Goal: Transaction & Acquisition: Obtain resource

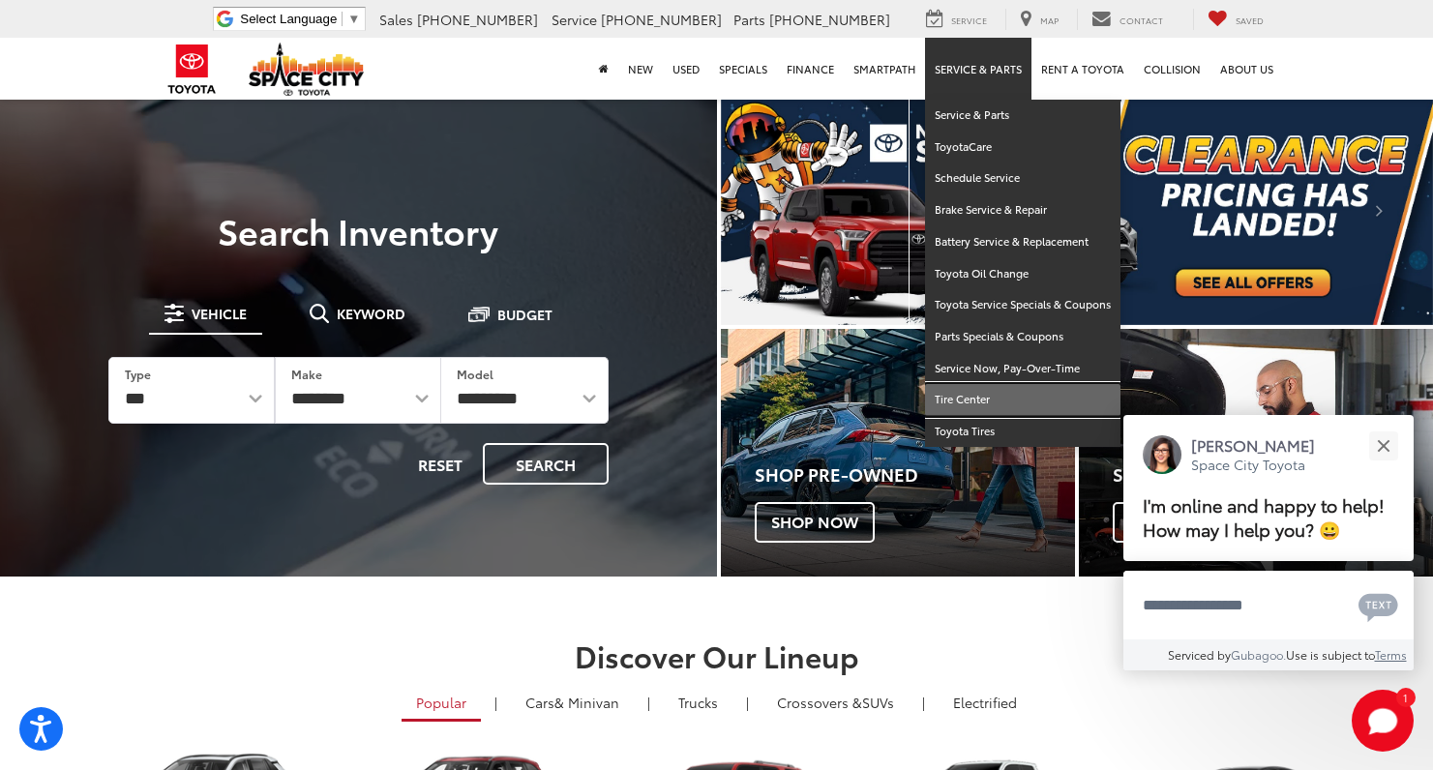
click at [983, 393] on link "Tire Center" at bounding box center [1022, 400] width 195 height 32
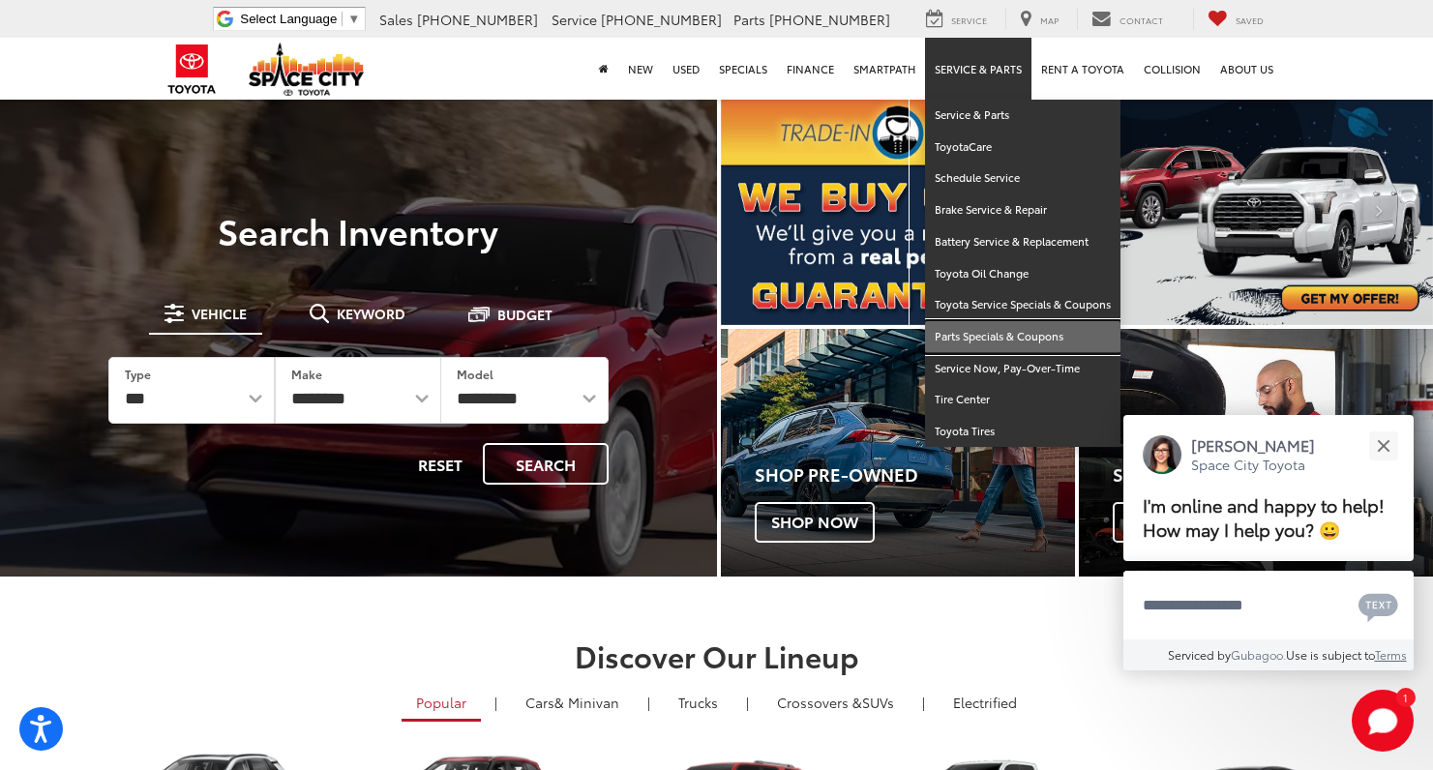
click at [1032, 330] on link "Parts Specials & Coupons" at bounding box center [1022, 337] width 195 height 32
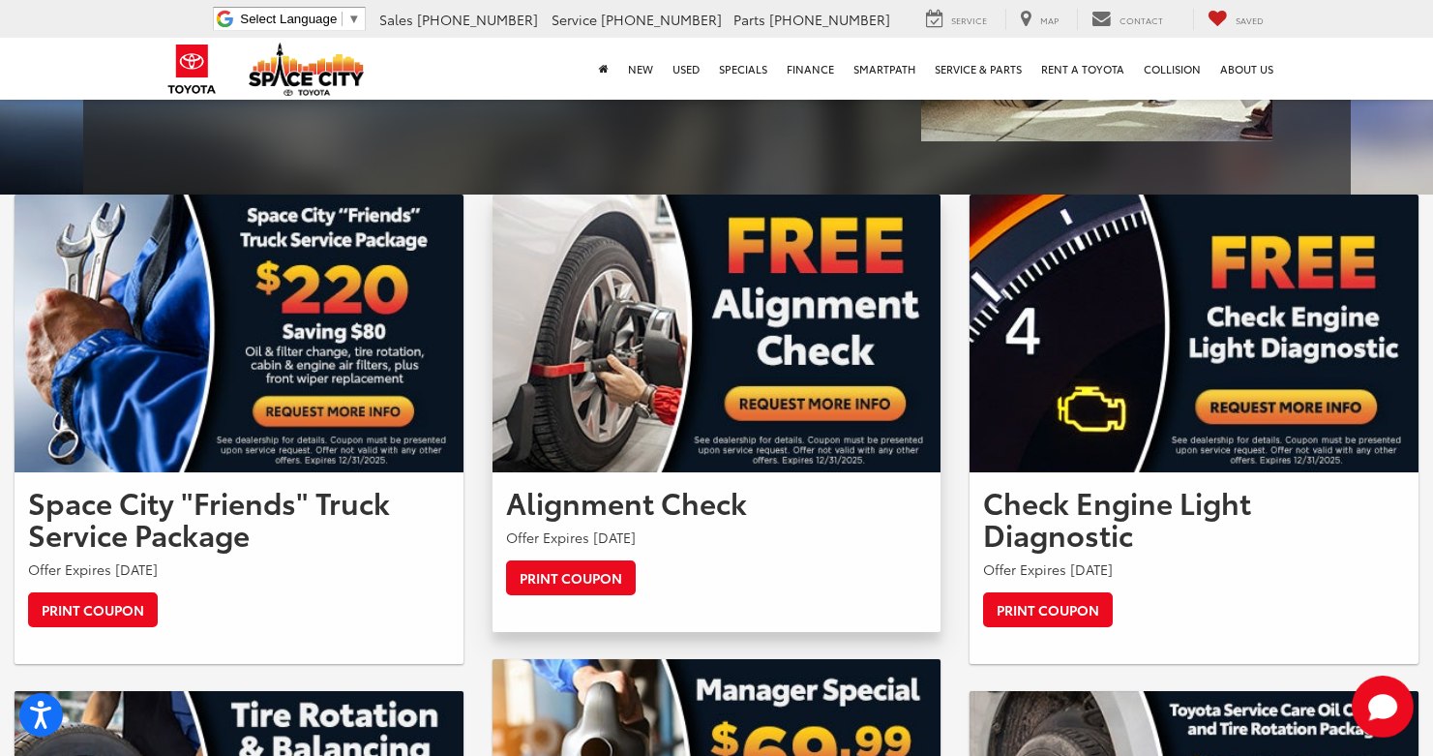
scroll to position [720, 0]
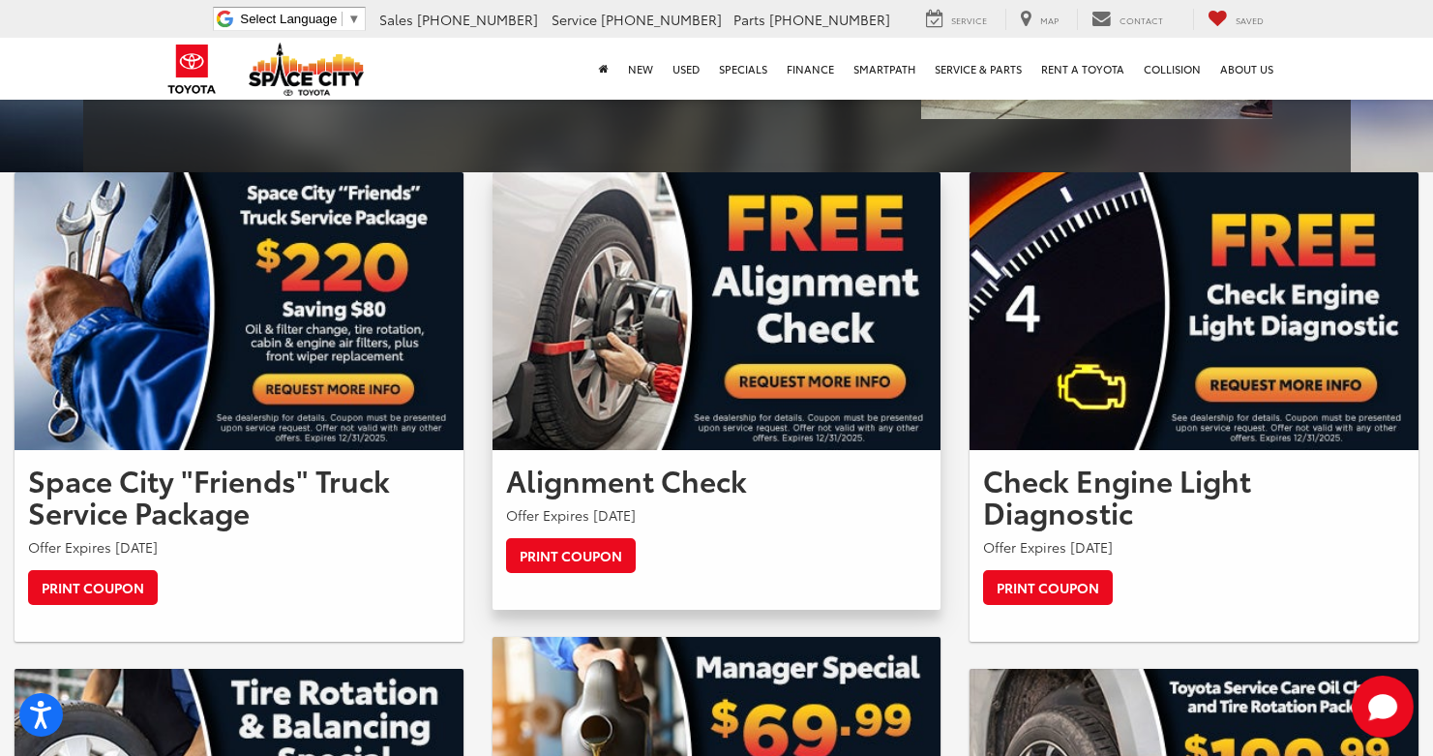
click at [760, 378] on img at bounding box center [716, 311] width 449 height 278
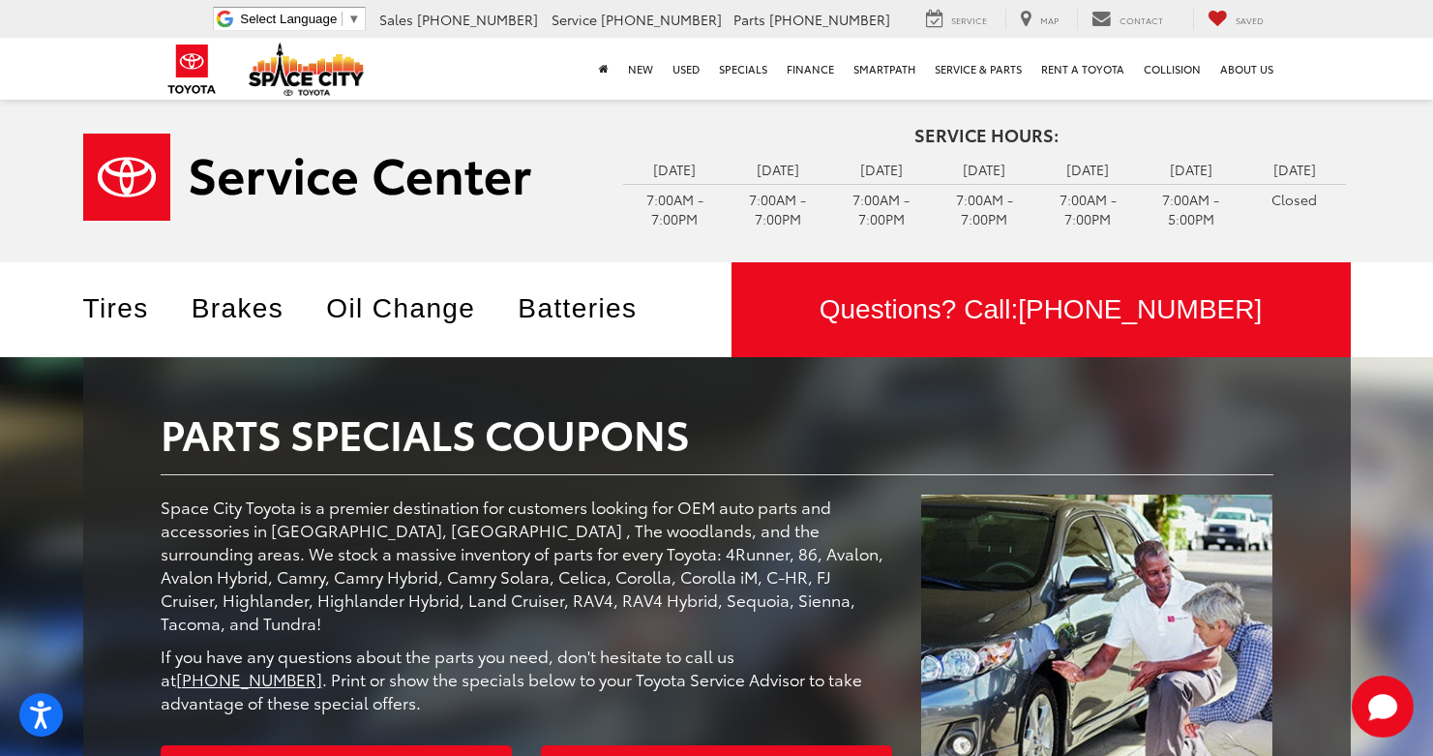
scroll to position [0, 0]
click at [125, 312] on link "Tires" at bounding box center [130, 308] width 95 height 30
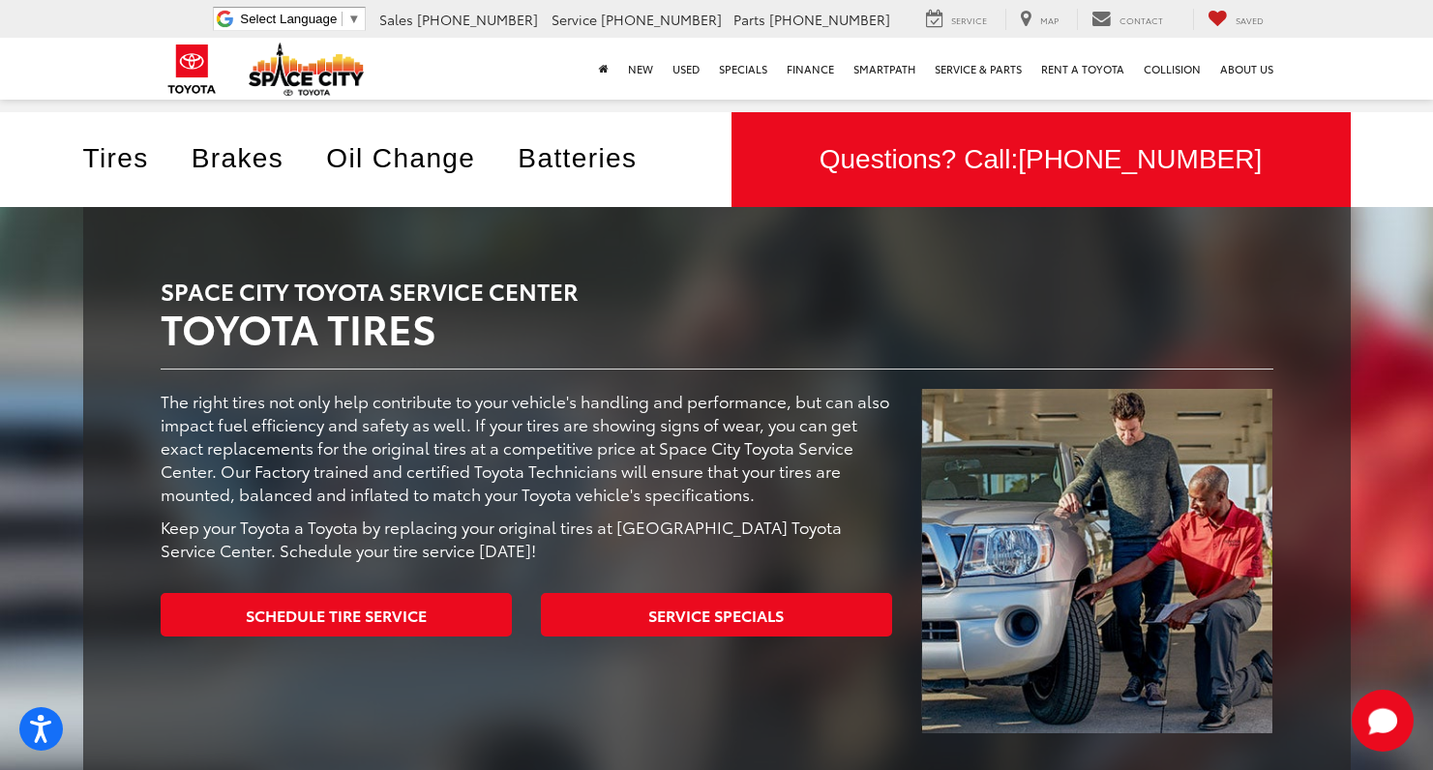
scroll to position [26, 0]
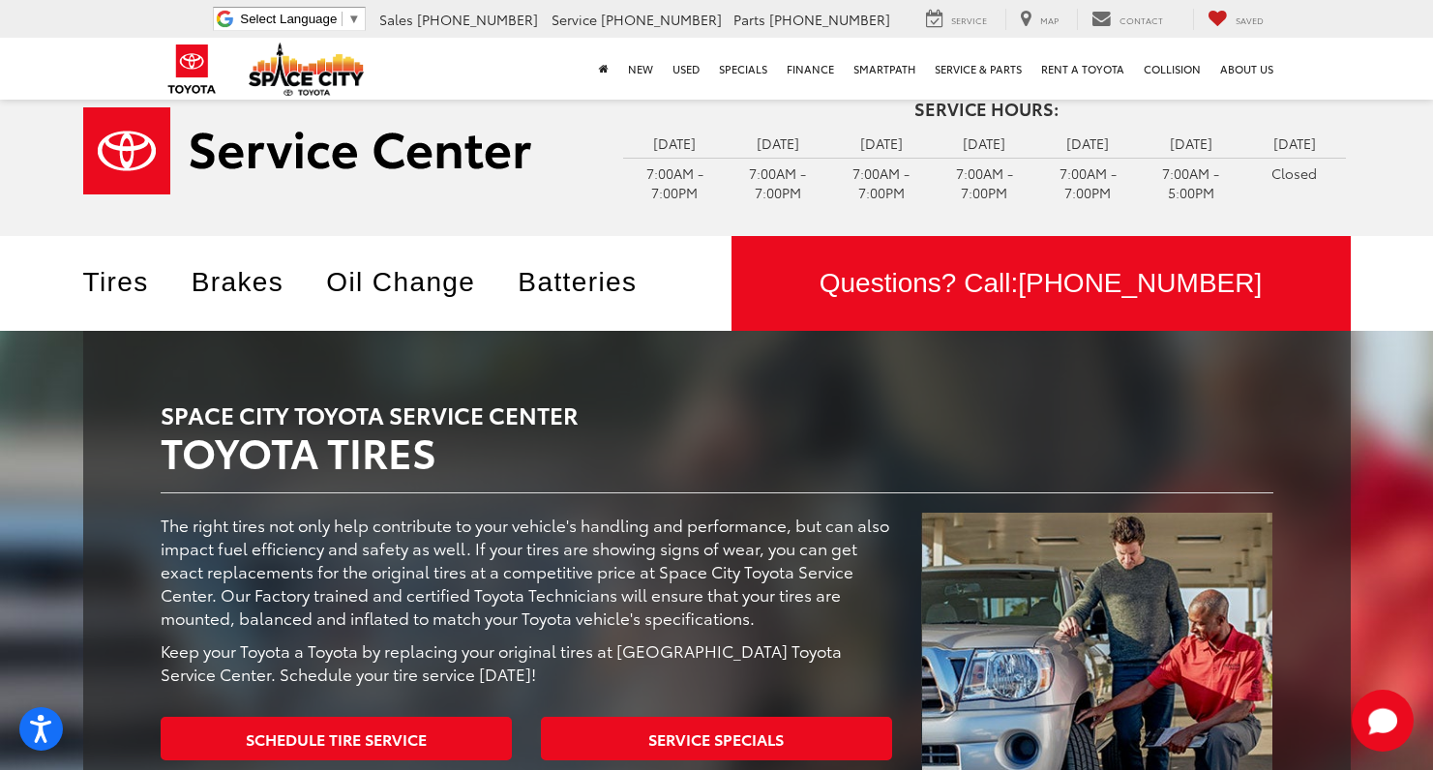
click at [260, 285] on link "Brakes" at bounding box center [253, 282] width 122 height 30
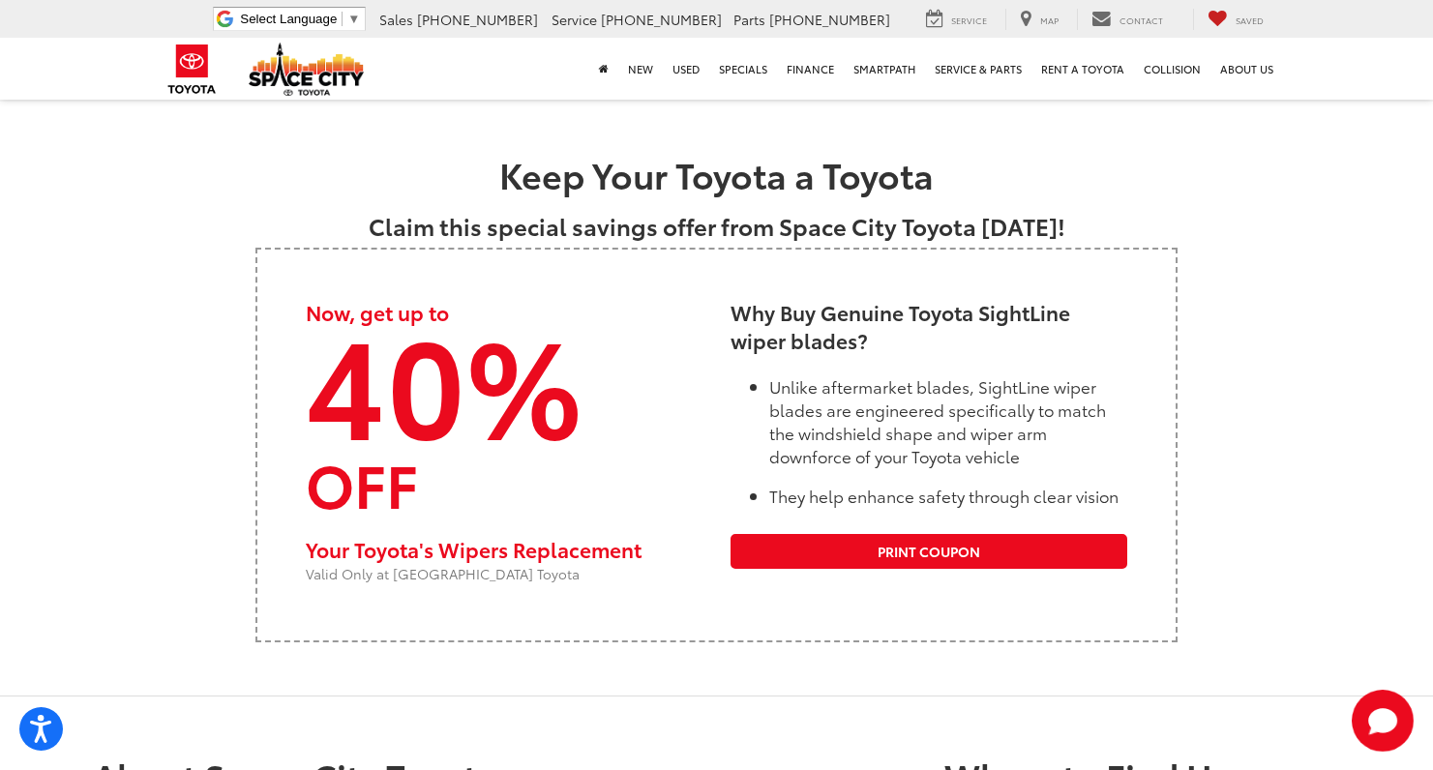
scroll to position [2595, 0]
